Goal: Navigation & Orientation: Find specific page/section

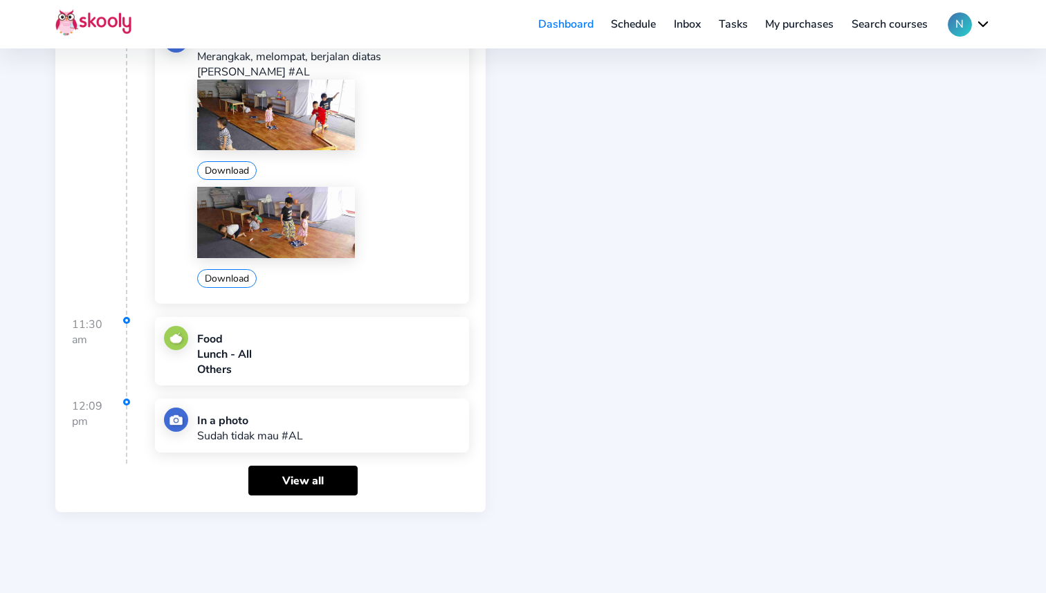
scroll to position [1341, 0]
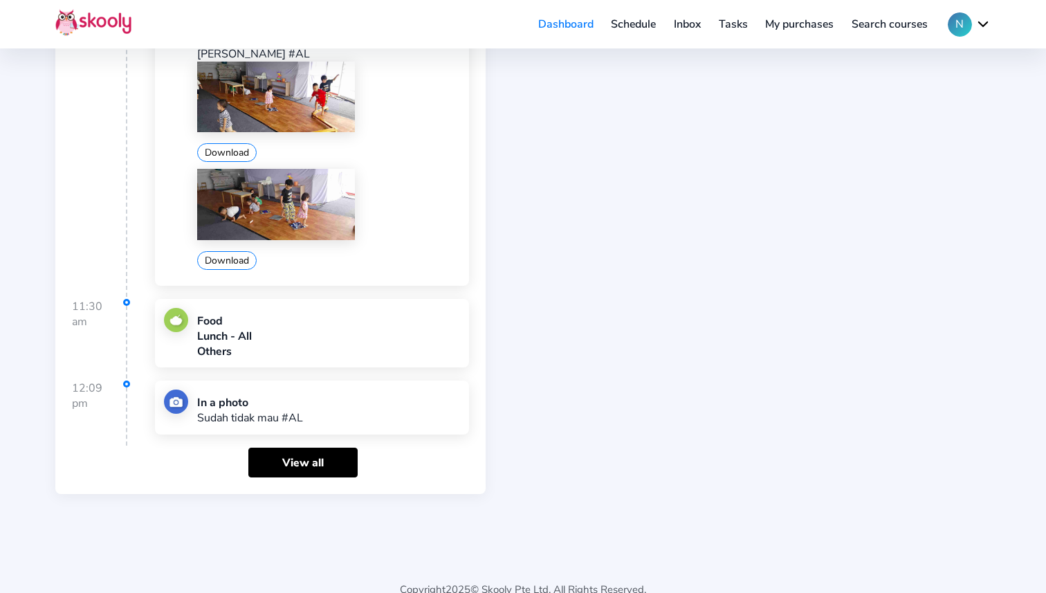
click at [177, 390] on img at bounding box center [176, 402] width 24 height 24
click at [266, 403] on div "In a photo Sudah tidak mau #AL" at bounding box center [312, 408] width 314 height 54
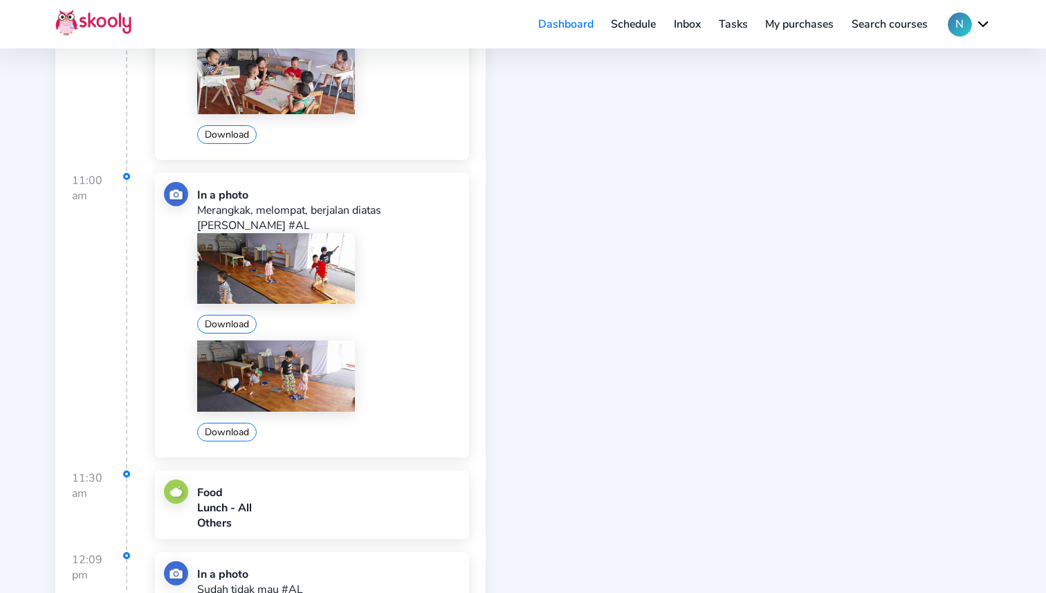
scroll to position [1341, 0]
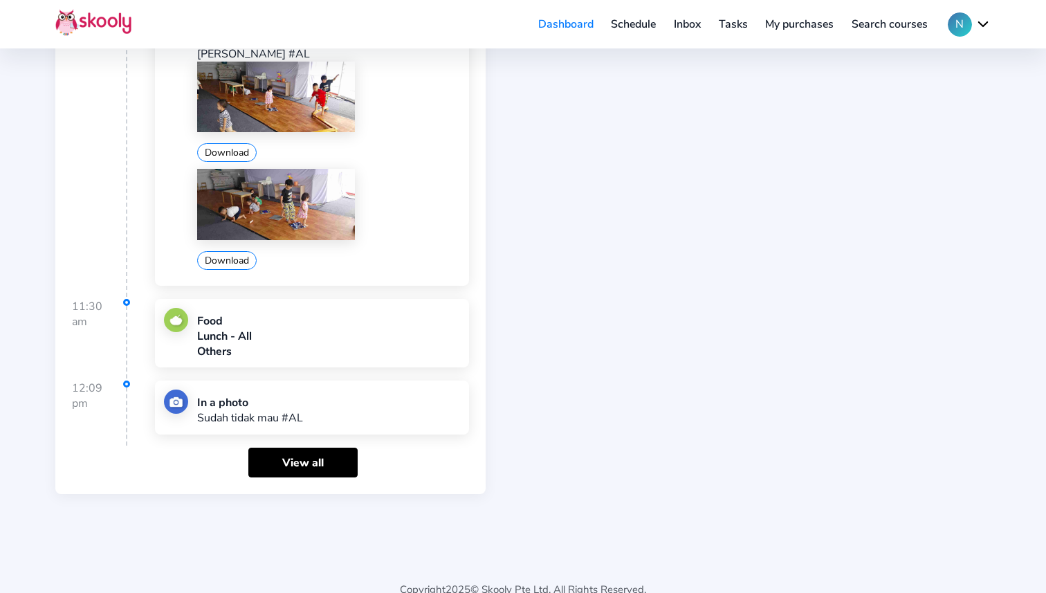
click at [173, 390] on img at bounding box center [176, 402] width 24 height 24
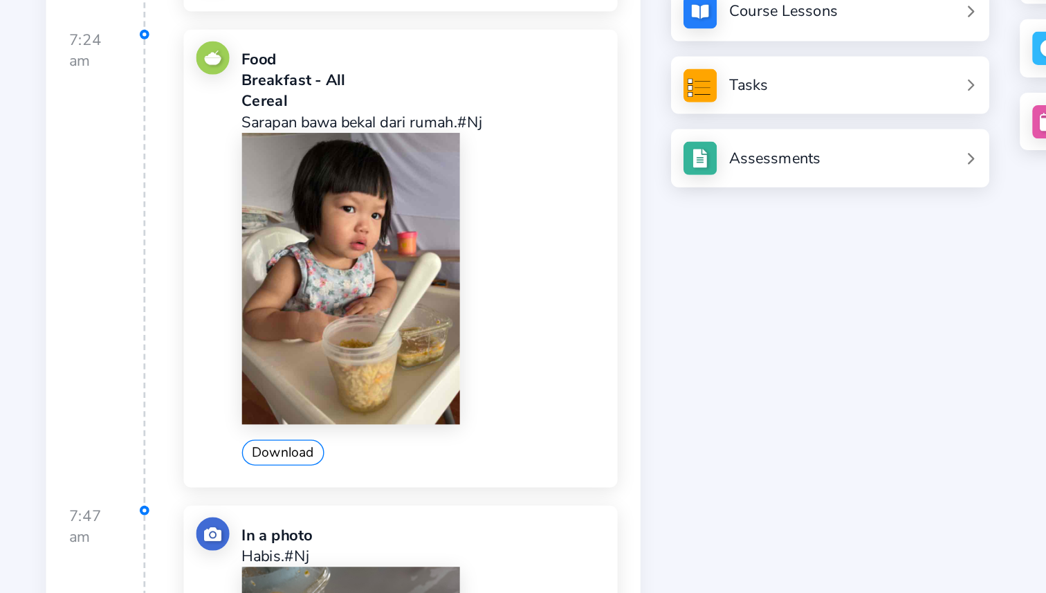
scroll to position [124, 0]
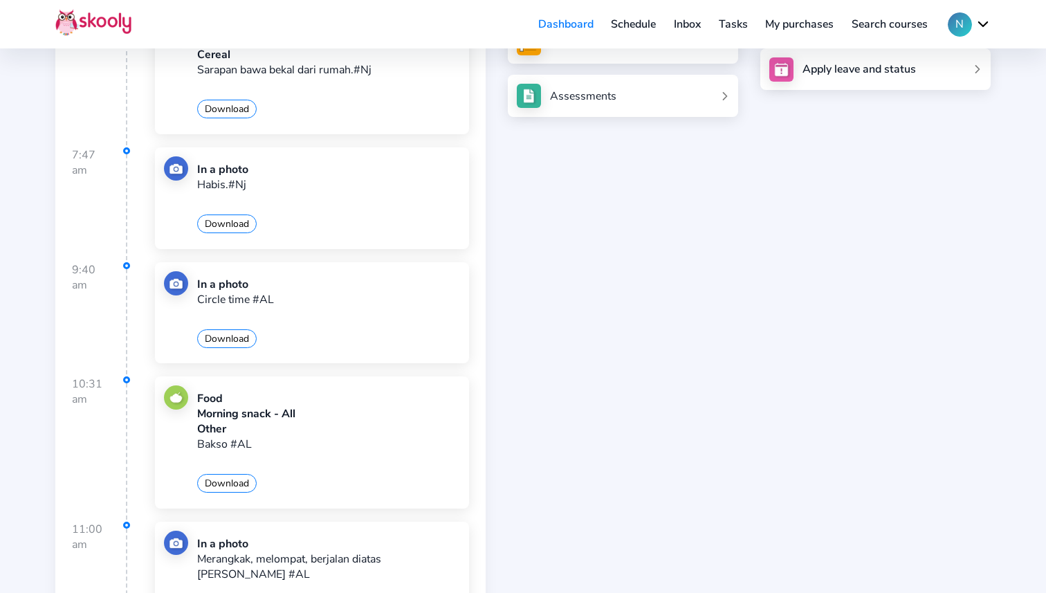
scroll to position [1341, 0]
